Goal: Check status: Check status

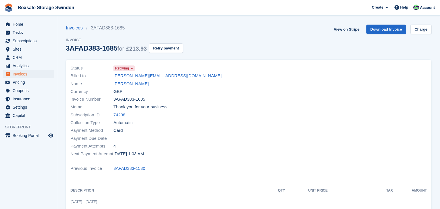
click at [27, 28] on ul "Home" at bounding box center [28, 24] width 57 height 8
click at [26, 25] on span "Home" at bounding box center [30, 24] width 34 height 8
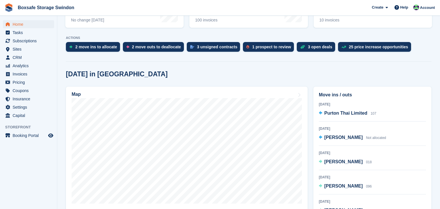
scroll to position [136, 0]
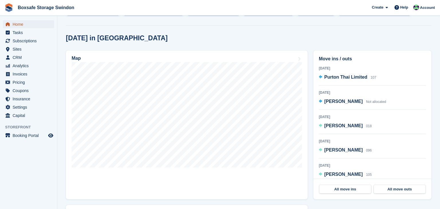
click at [29, 26] on span "Home" at bounding box center [30, 24] width 34 height 8
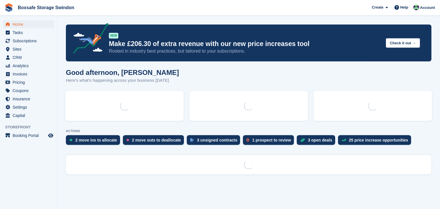
scroll to position [0, 0]
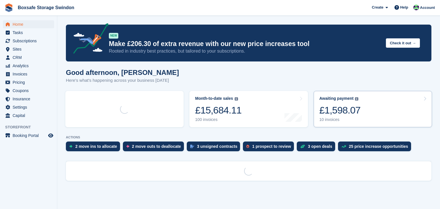
click at [370, 115] on link "Awaiting payment The total outstanding balance on all open invoices. £1,598.07 …" at bounding box center [372, 109] width 118 height 36
